Goal: Check status

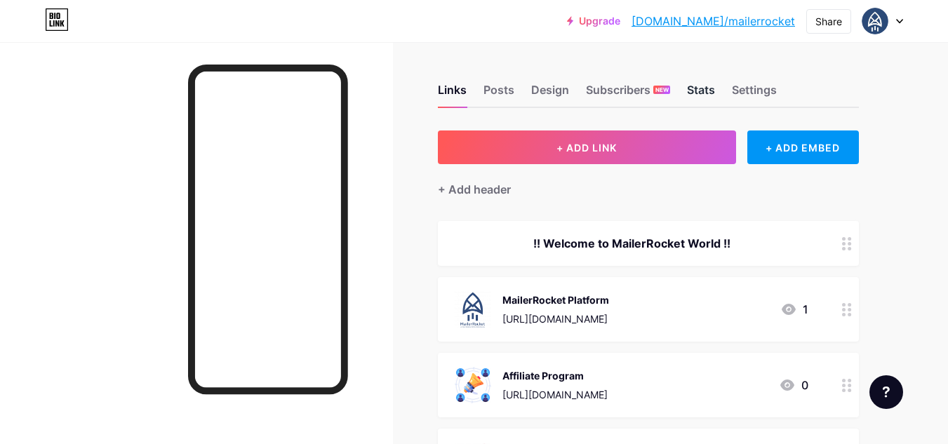
click at [694, 90] on div "Stats" at bounding box center [701, 93] width 28 height 25
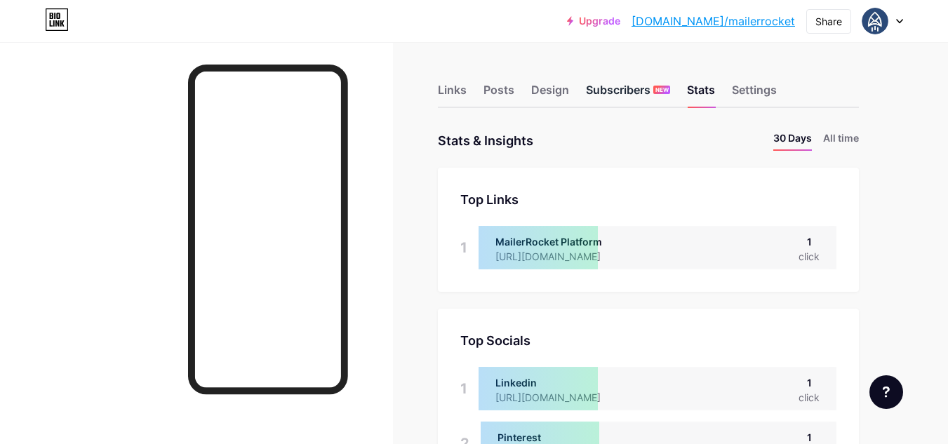
click at [609, 95] on div "Subscribers NEW" at bounding box center [628, 93] width 84 height 25
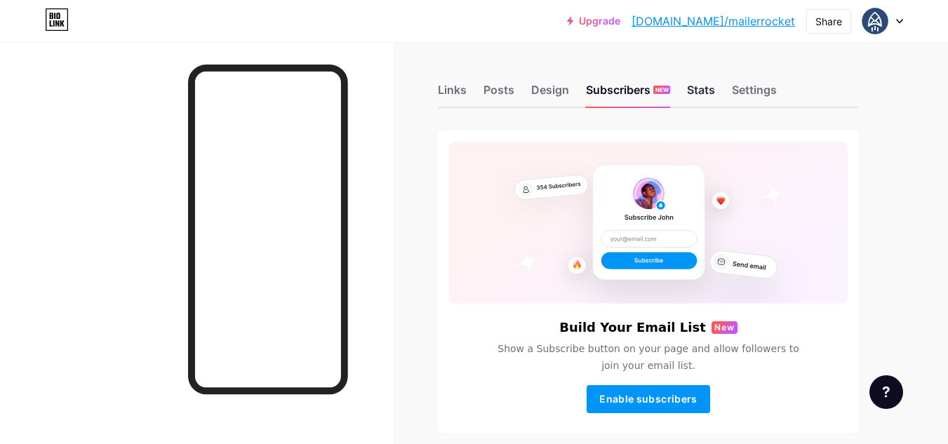
click at [706, 92] on div "Stats" at bounding box center [701, 93] width 28 height 25
